Goal: Information Seeking & Learning: Learn about a topic

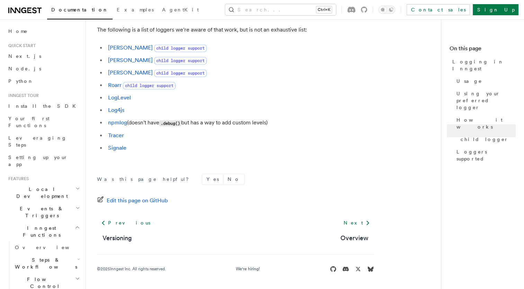
scroll to position [996, 0]
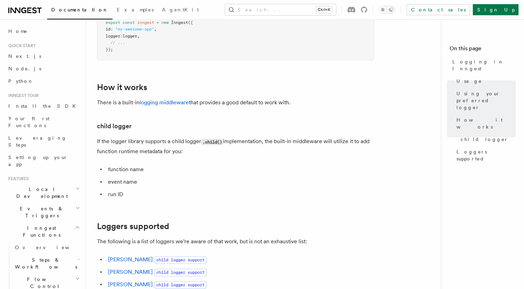
scroll to position [784, 0]
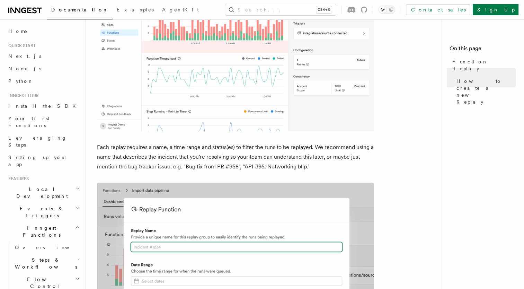
scroll to position [358, 0]
